Goal: Information Seeking & Learning: Learn about a topic

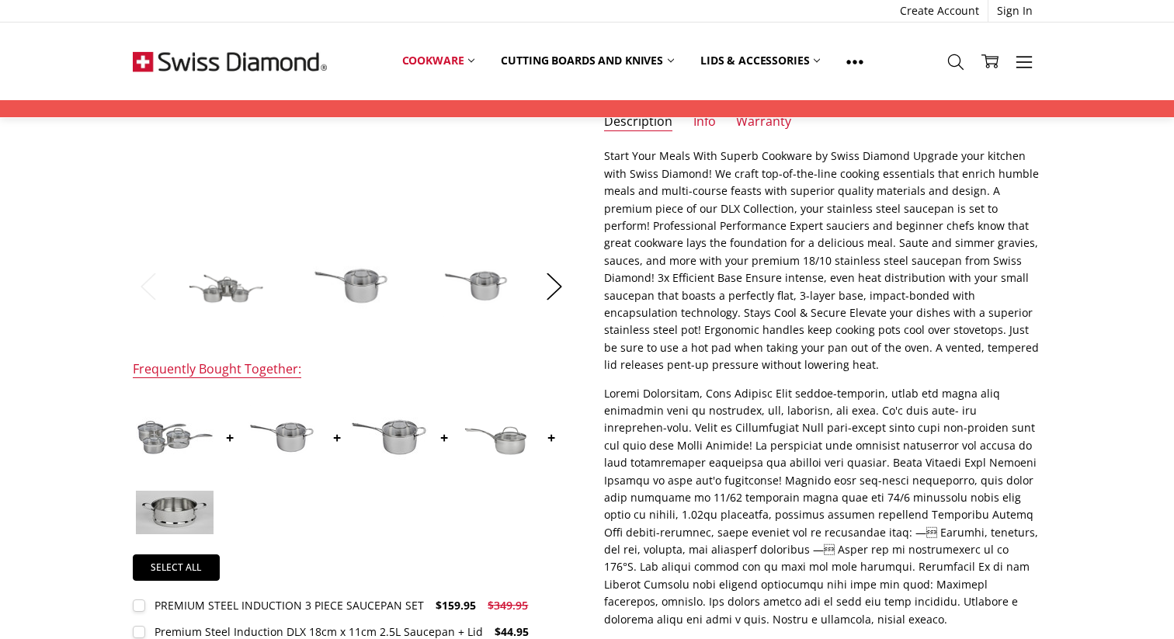
scroll to position [367, 0]
click at [709, 130] on link "Info" at bounding box center [704, 124] width 23 height 18
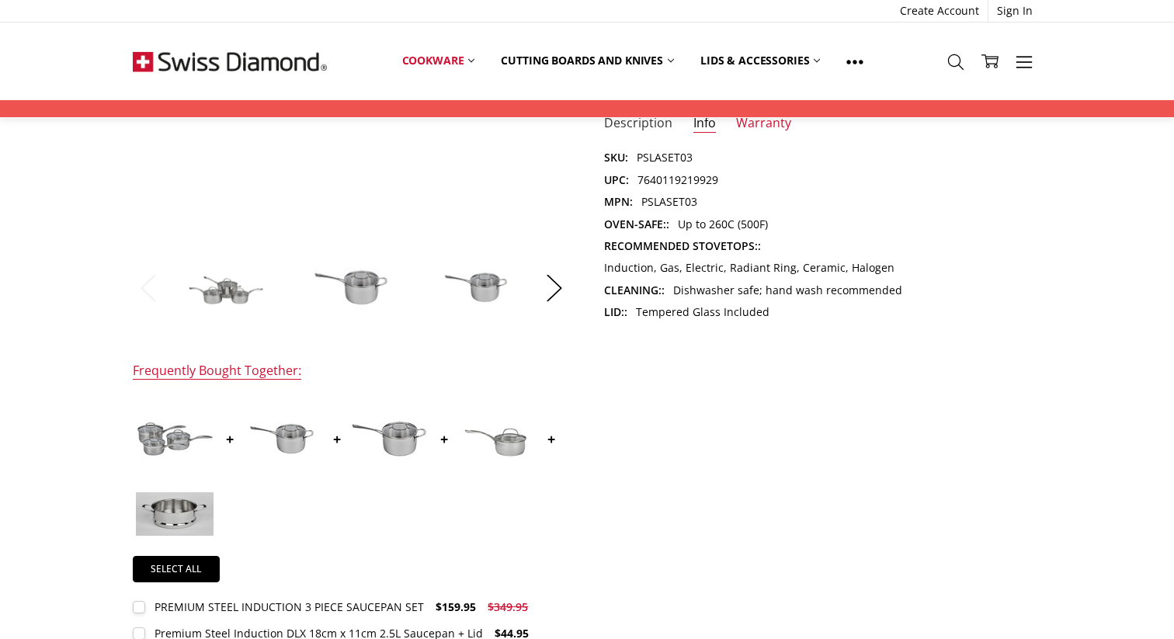
click at [656, 127] on link "Description" at bounding box center [638, 124] width 68 height 18
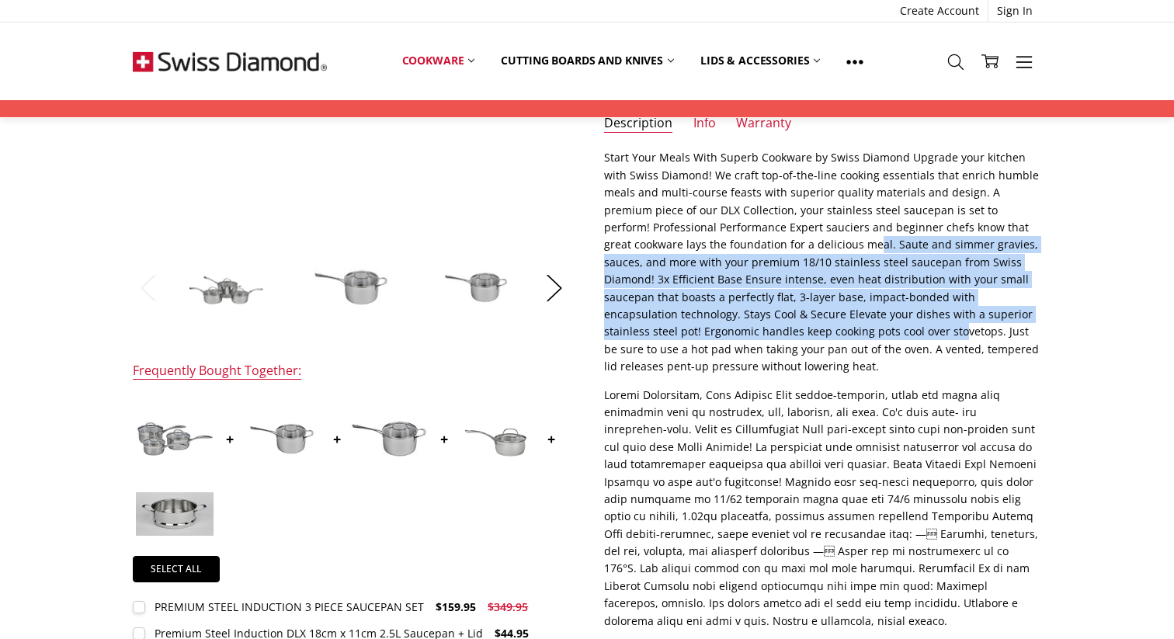
drag, startPoint x: 751, startPoint y: 247, endPoint x: 765, endPoint y: 330, distance: 84.3
click at [765, 329] on p "Start Your Meals With Superb Cookware by Swiss Diamond Upgrade your kitchen wit…" at bounding box center [822, 262] width 437 height 226
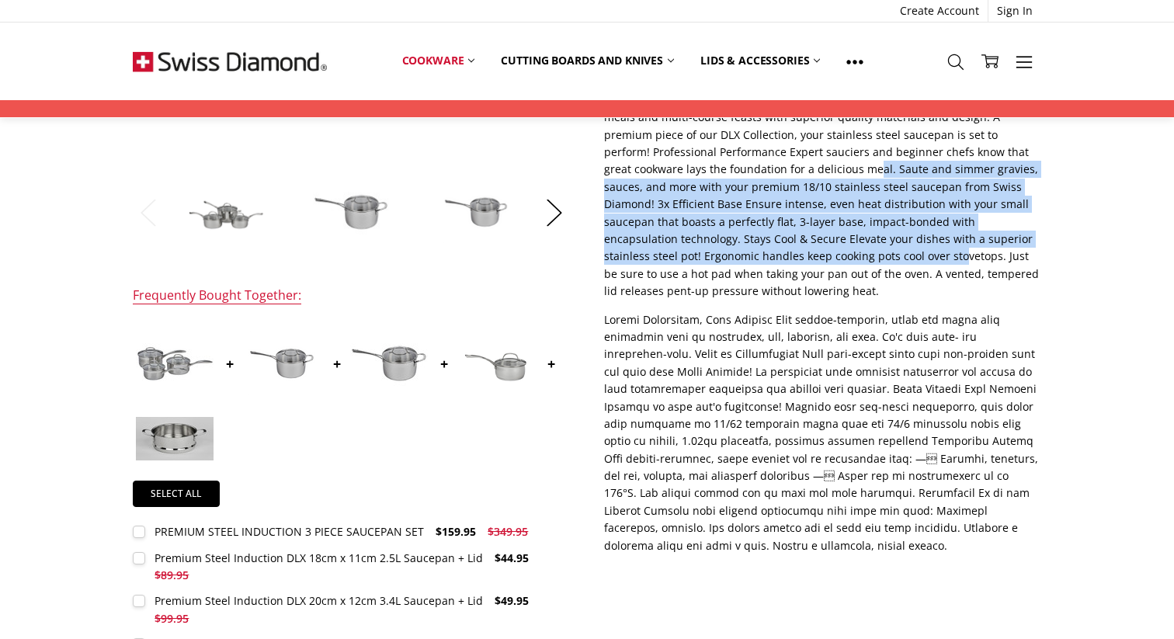
scroll to position [460, 0]
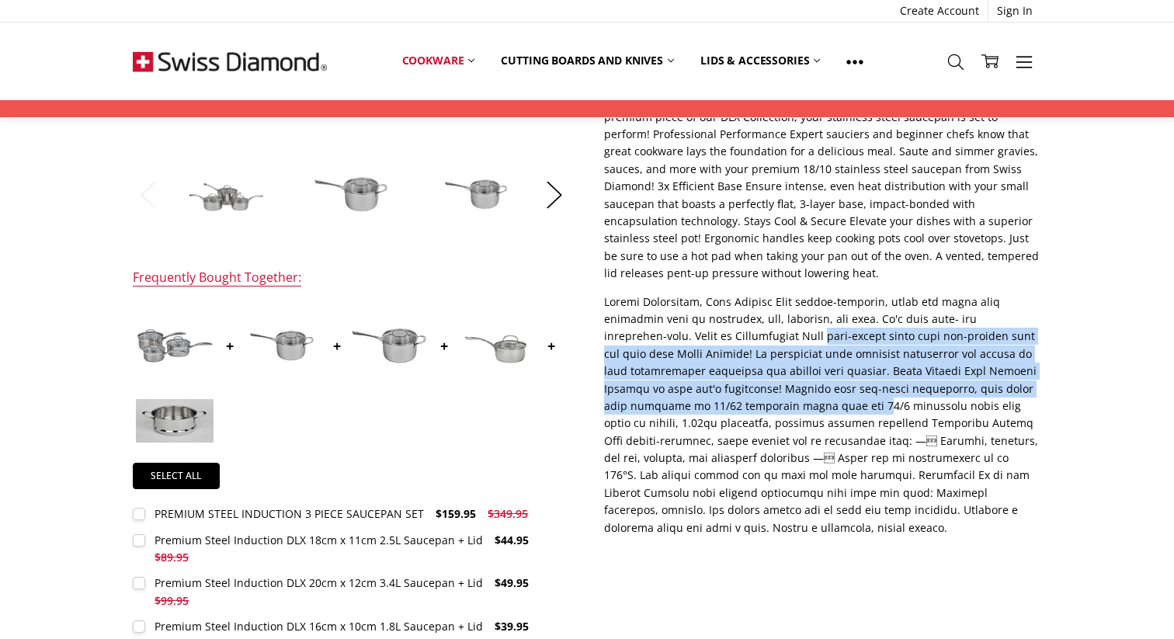
drag, startPoint x: 765, startPoint y: 330, endPoint x: 781, endPoint y: 398, distance: 70.0
click at [781, 398] on p at bounding box center [822, 414] width 437 height 243
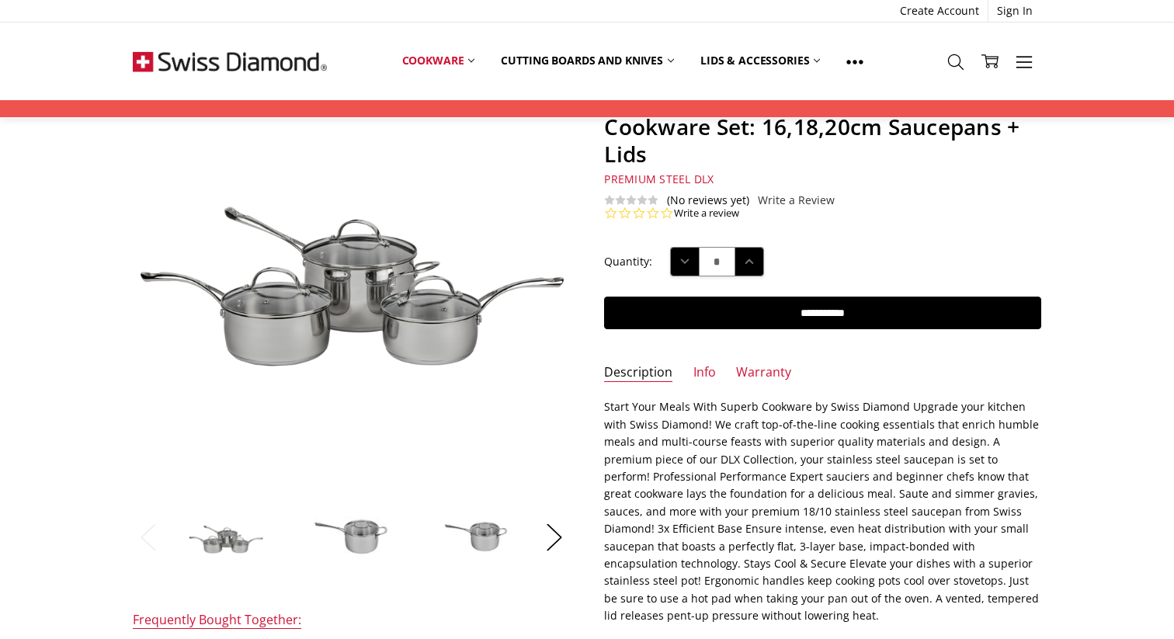
scroll to position [123, 0]
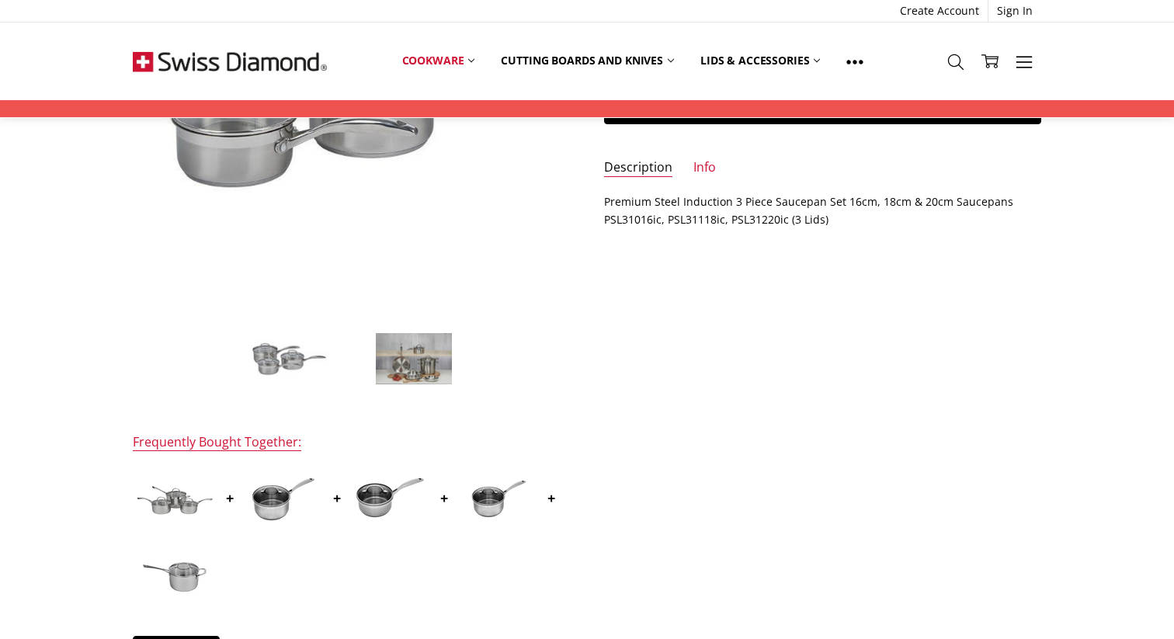
scroll to position [307, 0]
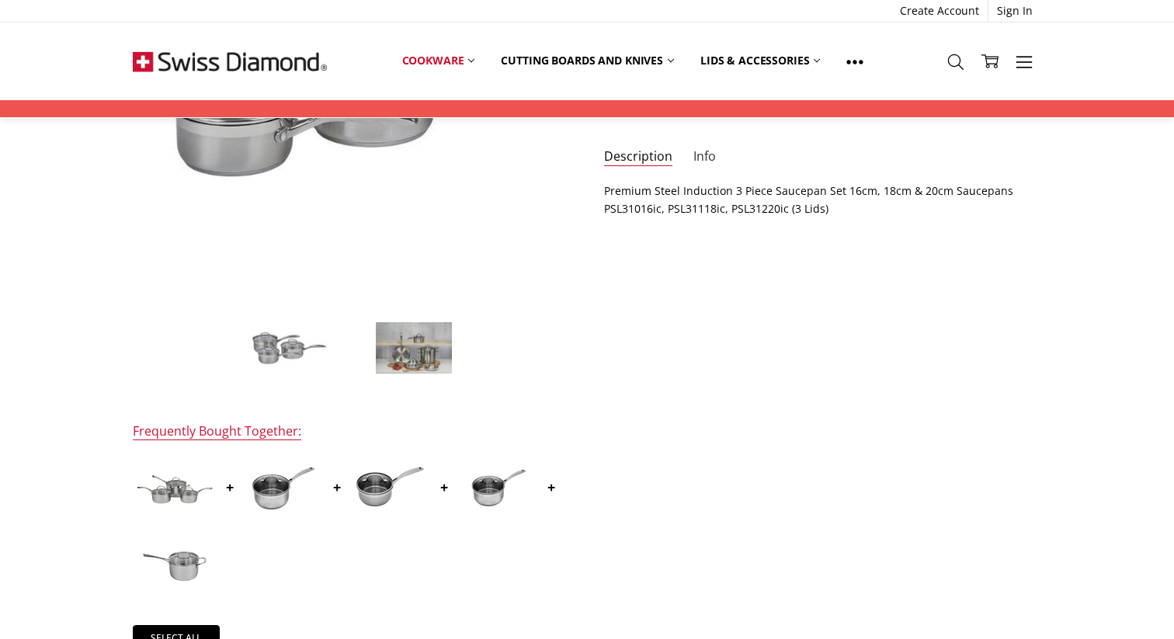
click at [707, 154] on link "Info" at bounding box center [704, 157] width 23 height 18
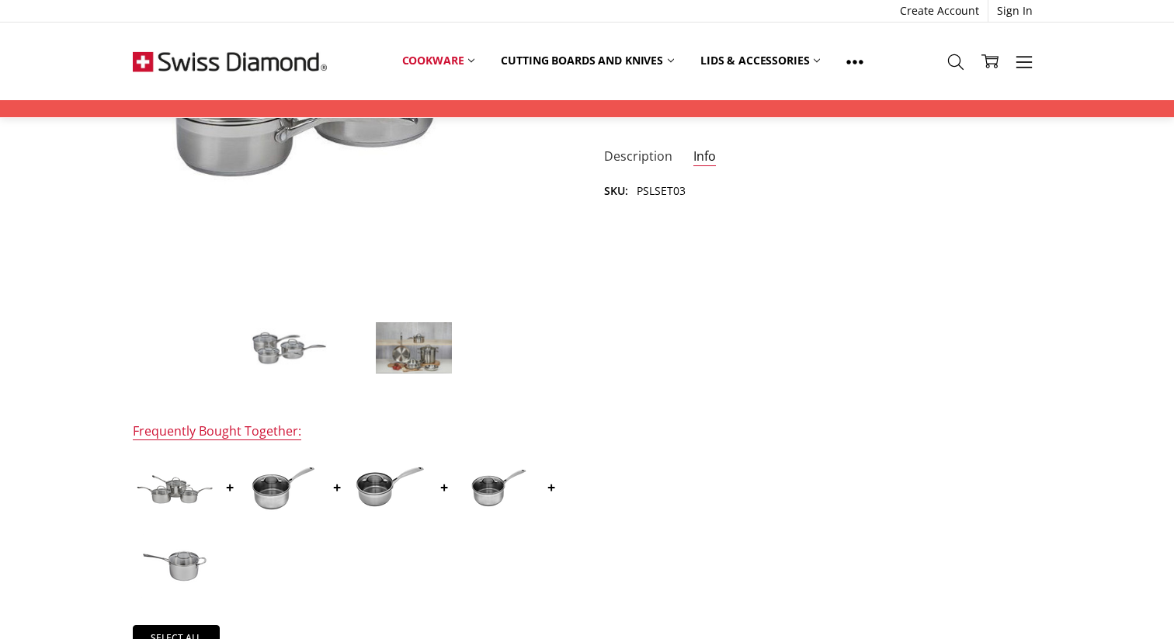
click at [654, 158] on link "Description" at bounding box center [638, 157] width 68 height 18
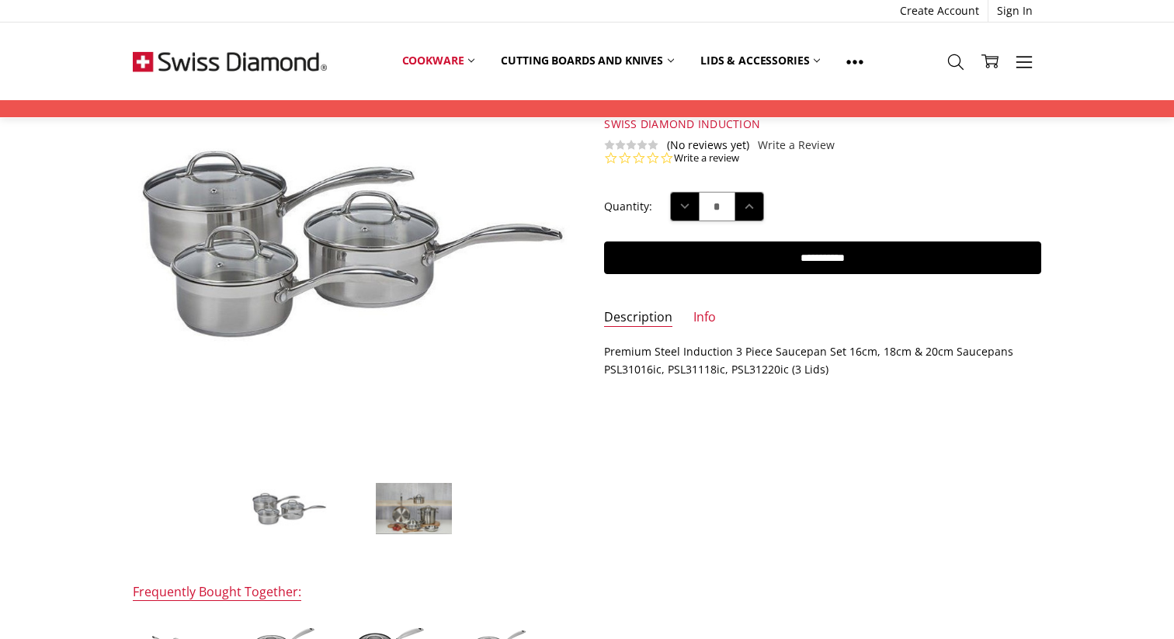
scroll to position [144, 0]
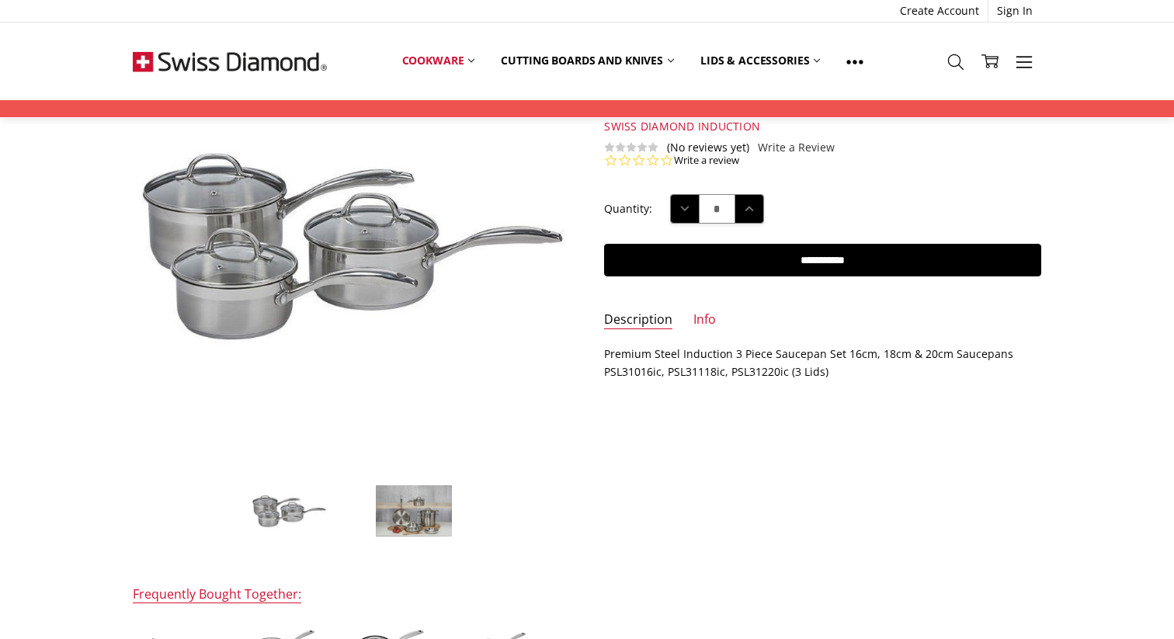
click at [390, 518] on img at bounding box center [414, 510] width 78 height 53
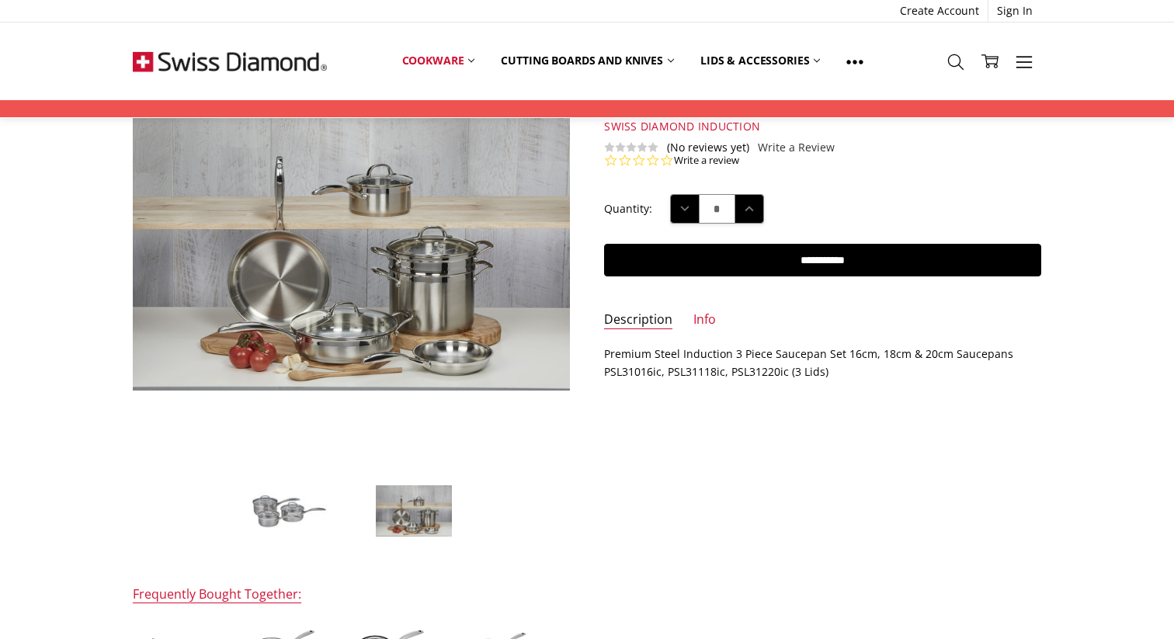
click at [307, 522] on img at bounding box center [289, 511] width 78 height 41
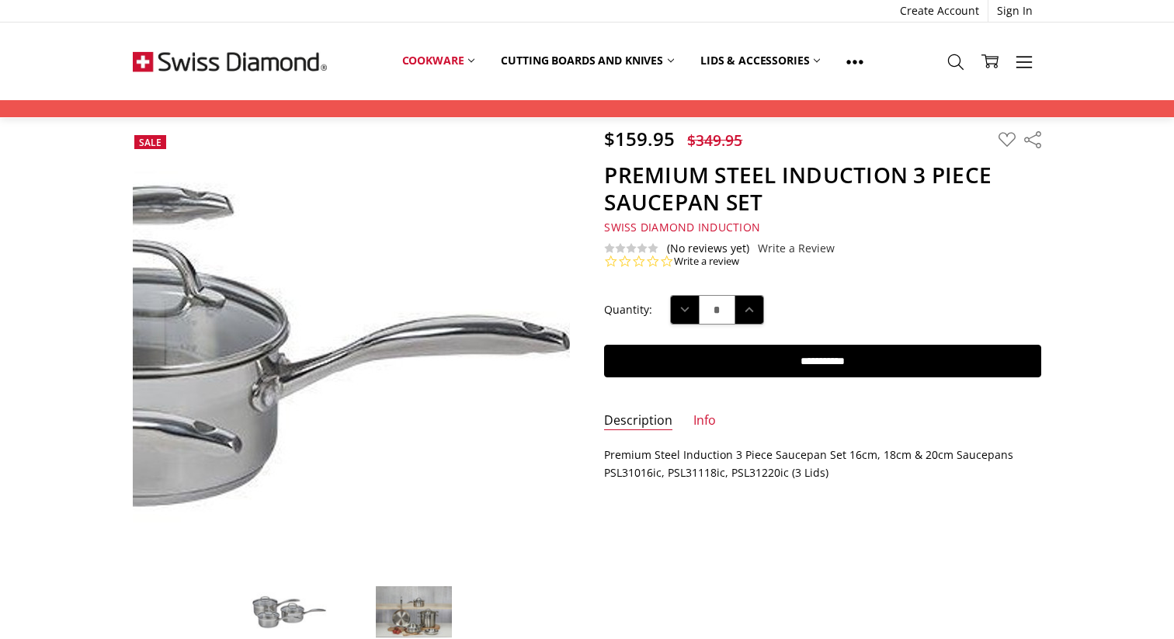
scroll to position [0, 0]
